Goal: Transaction & Acquisition: Purchase product/service

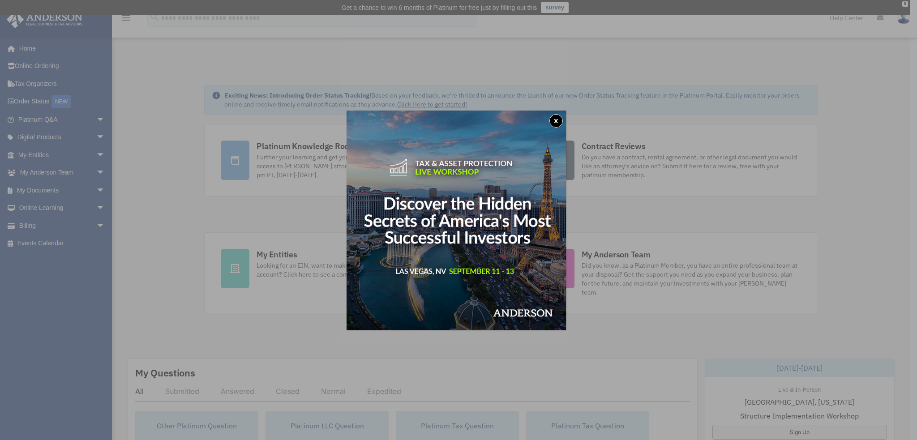
click at [560, 120] on button "x" at bounding box center [555, 120] width 13 height 13
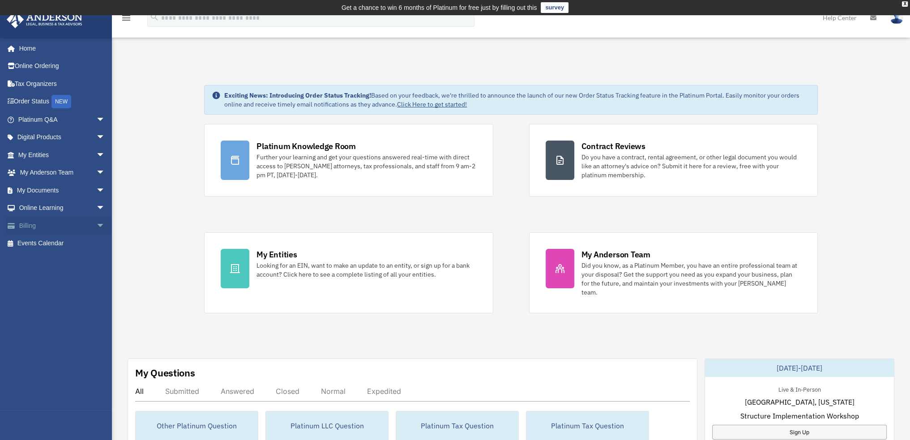
click at [52, 219] on link "Billing arrow_drop_down" at bounding box center [62, 226] width 112 height 18
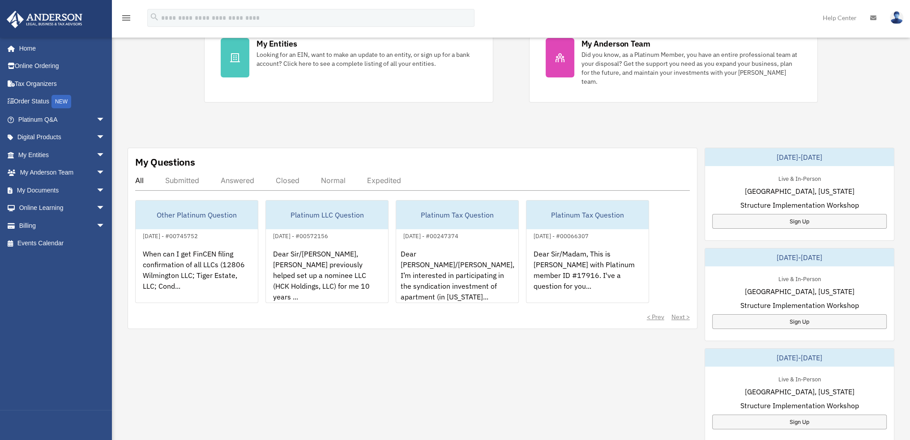
scroll to position [358, 0]
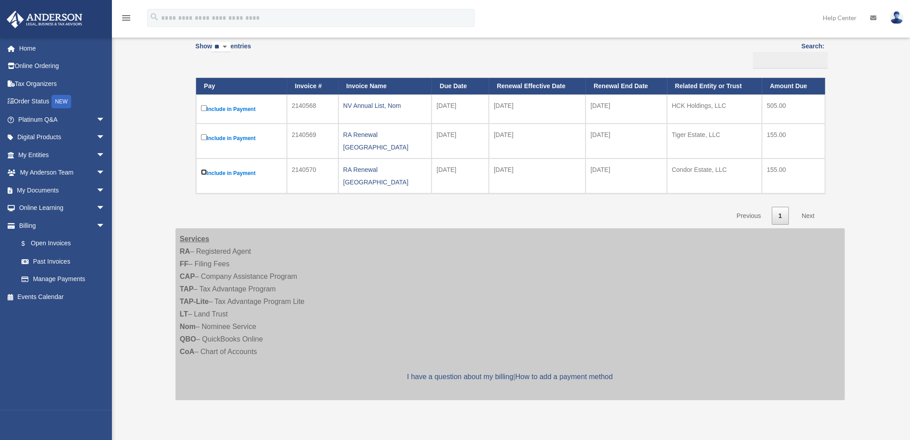
scroll to position [119, 0]
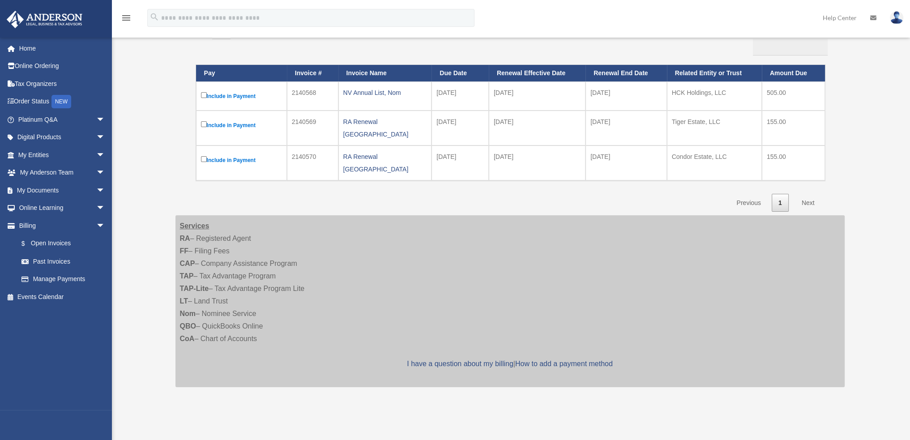
click at [811, 194] on link "Next" at bounding box center [808, 203] width 26 height 18
click at [807, 194] on link "Next" at bounding box center [808, 203] width 26 height 18
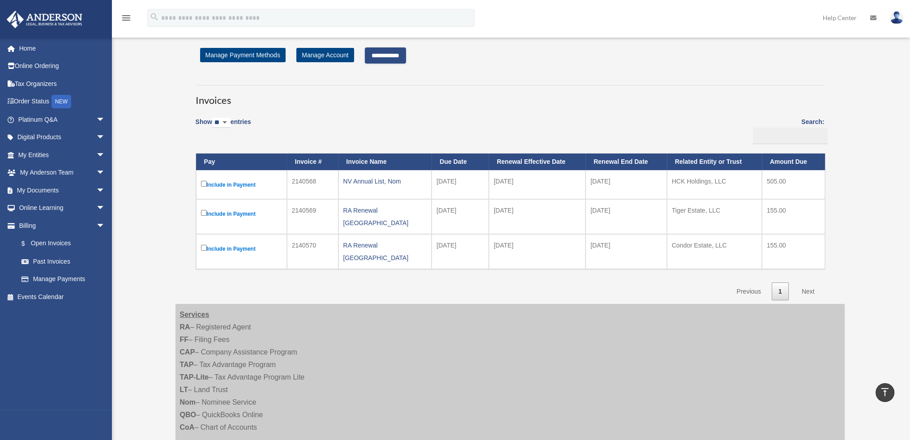
scroll to position [0, 0]
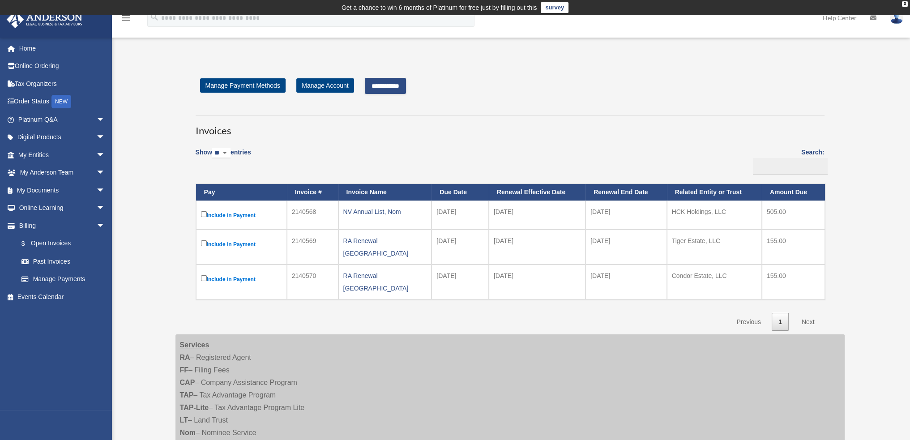
click at [398, 90] on input "**********" at bounding box center [385, 86] width 41 height 16
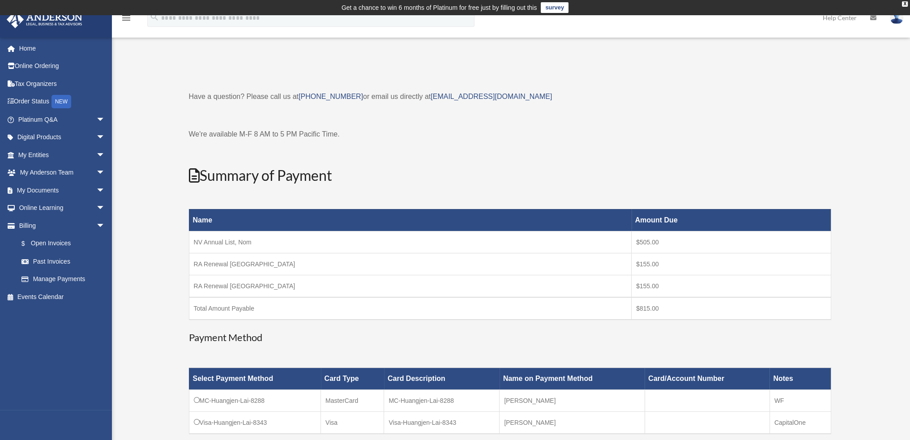
scroll to position [119, 0]
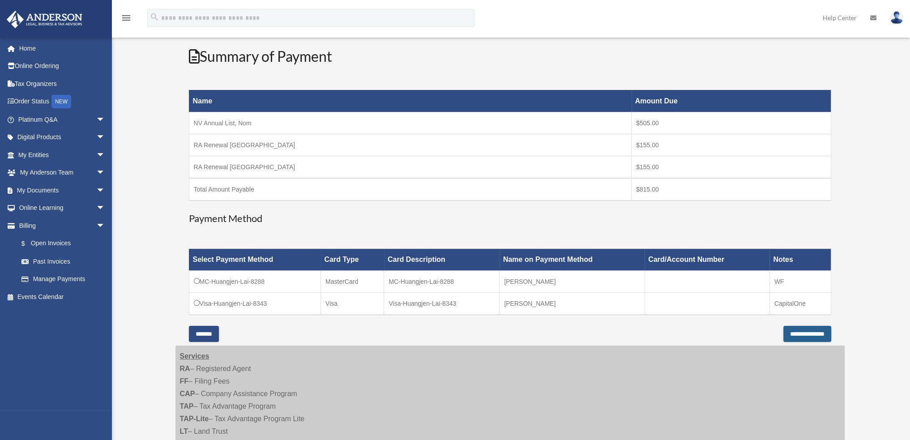
click at [788, 336] on input "**********" at bounding box center [808, 334] width 48 height 16
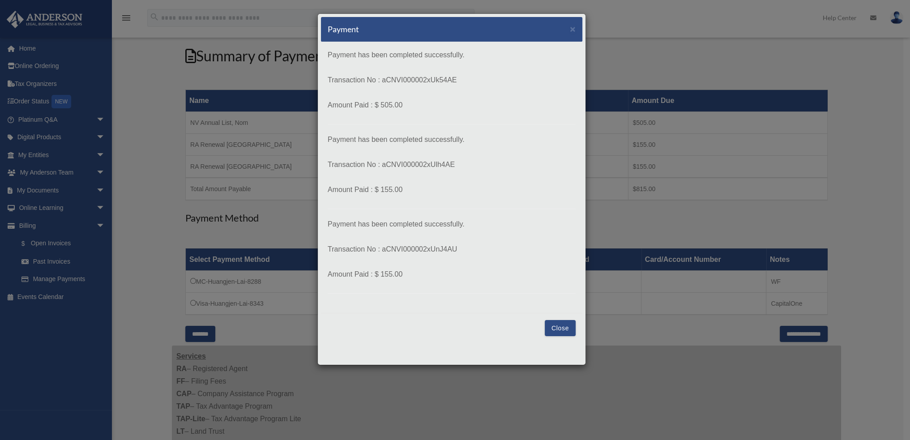
click at [555, 325] on button "Close" at bounding box center [560, 328] width 31 height 16
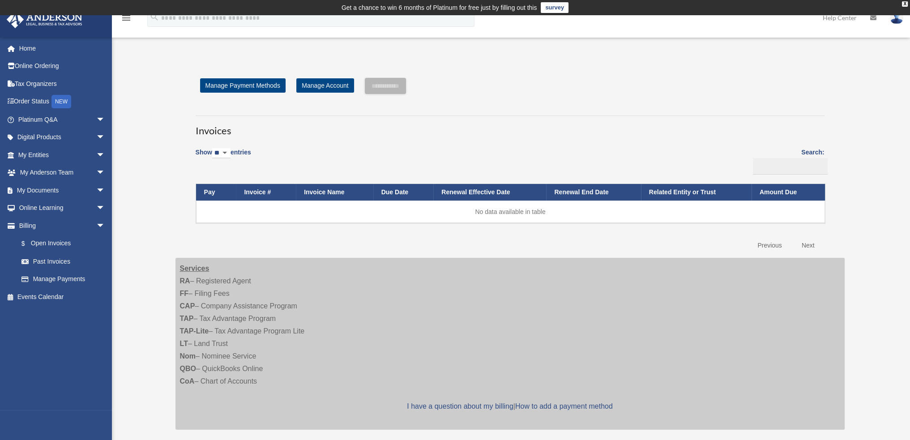
click at [896, 23] on img at bounding box center [896, 17] width 13 height 13
click at [738, 79] on link "Logout" at bounding box center [763, 78] width 90 height 18
